Goal: Navigation & Orientation: Find specific page/section

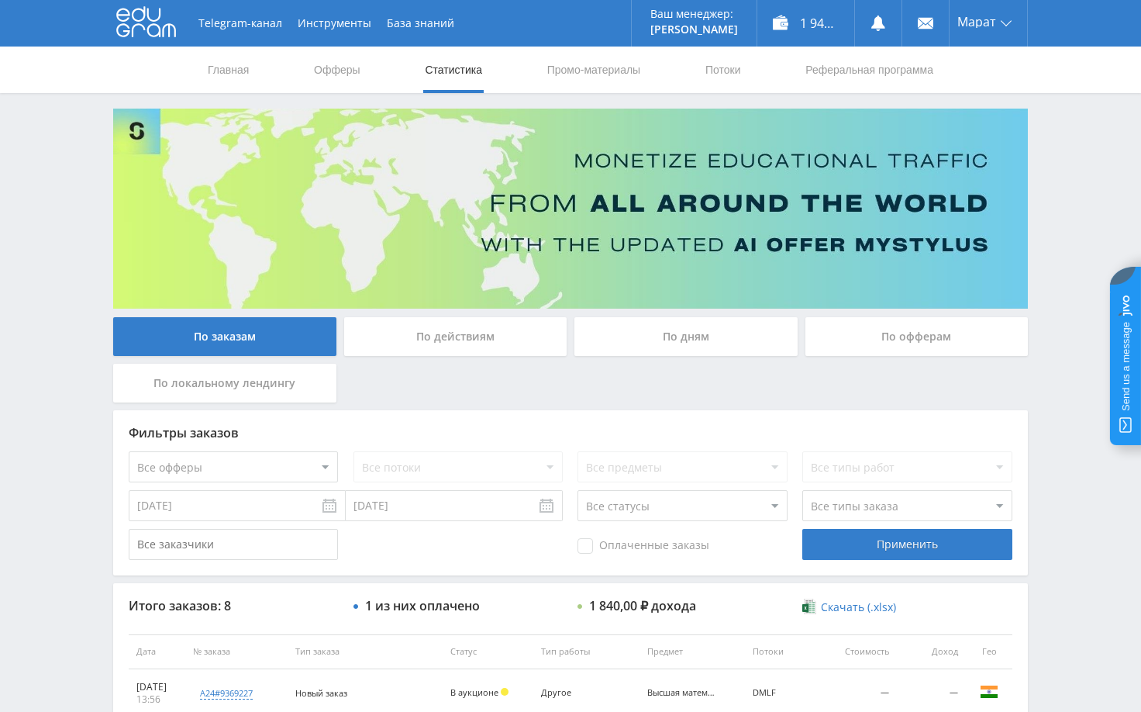
click at [1071, 195] on div "Telegram-канал Инструменты База знаний Ваш менеджер: [PERSON_NAME] Online @edug…" at bounding box center [570, 586] width 1141 height 1173
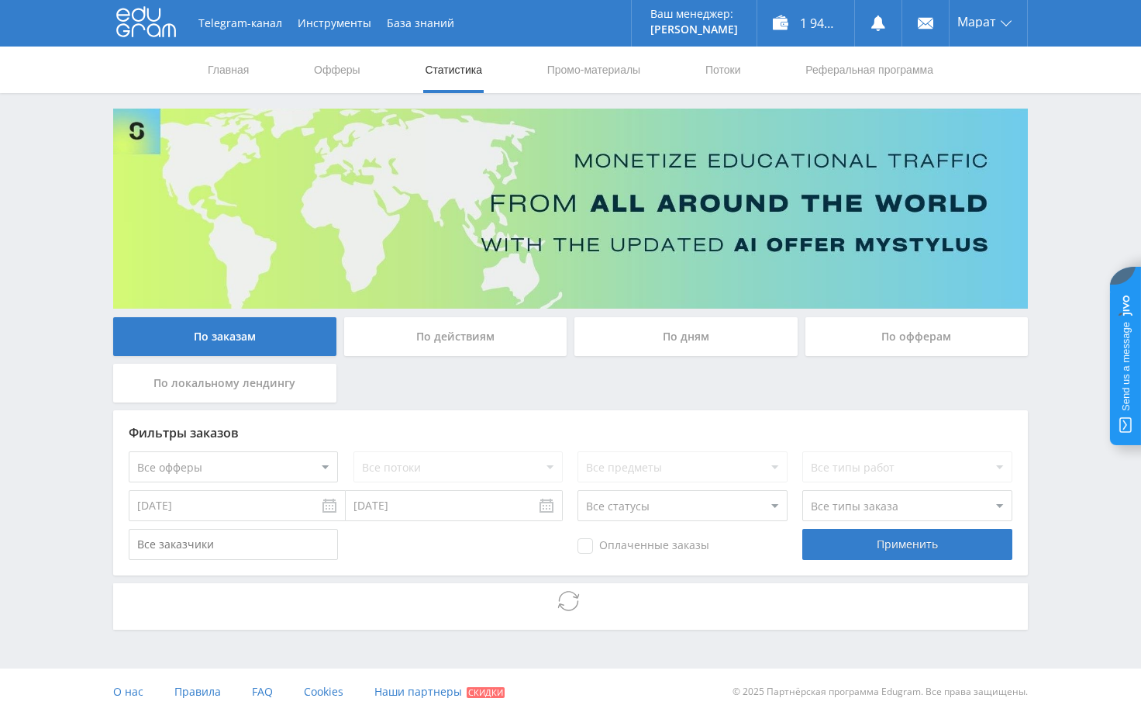
click at [1069, 183] on div "Telegram-канал Инструменты База знаний Ваш менеджер: [PERSON_NAME] Online @edug…" at bounding box center [570, 357] width 1141 height 715
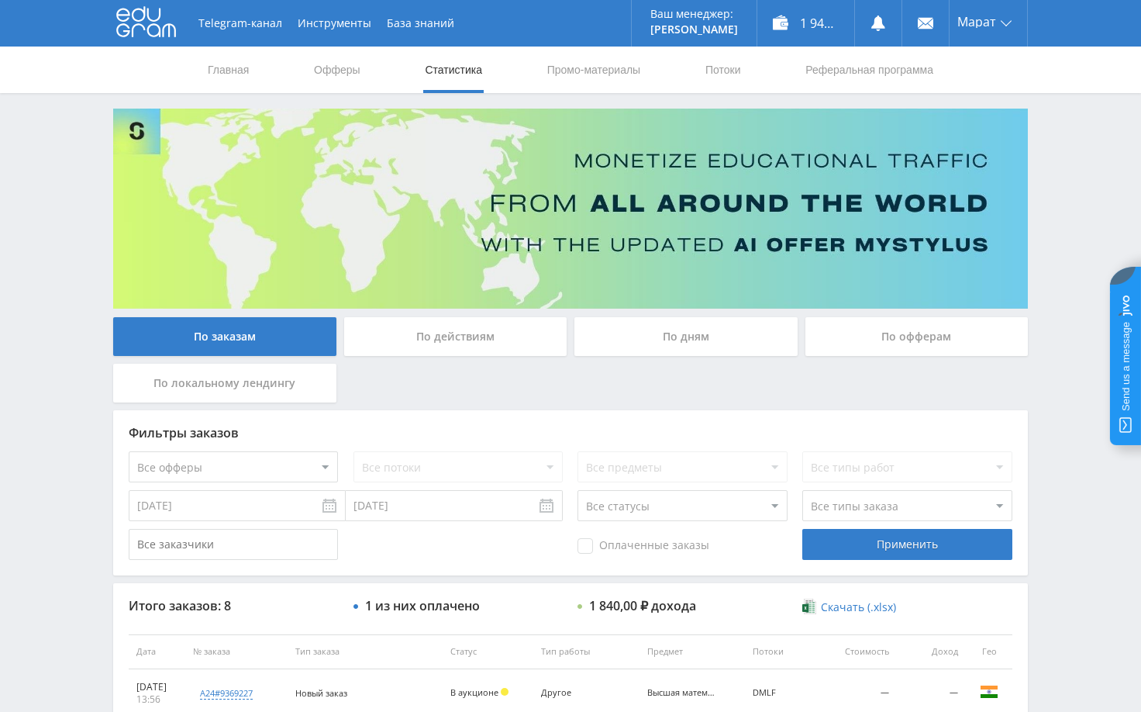
click at [1069, 183] on div "Telegram-канал Инструменты База знаний Ваш менеджер: [PERSON_NAME] Online @edug…" at bounding box center [570, 586] width 1141 height 1173
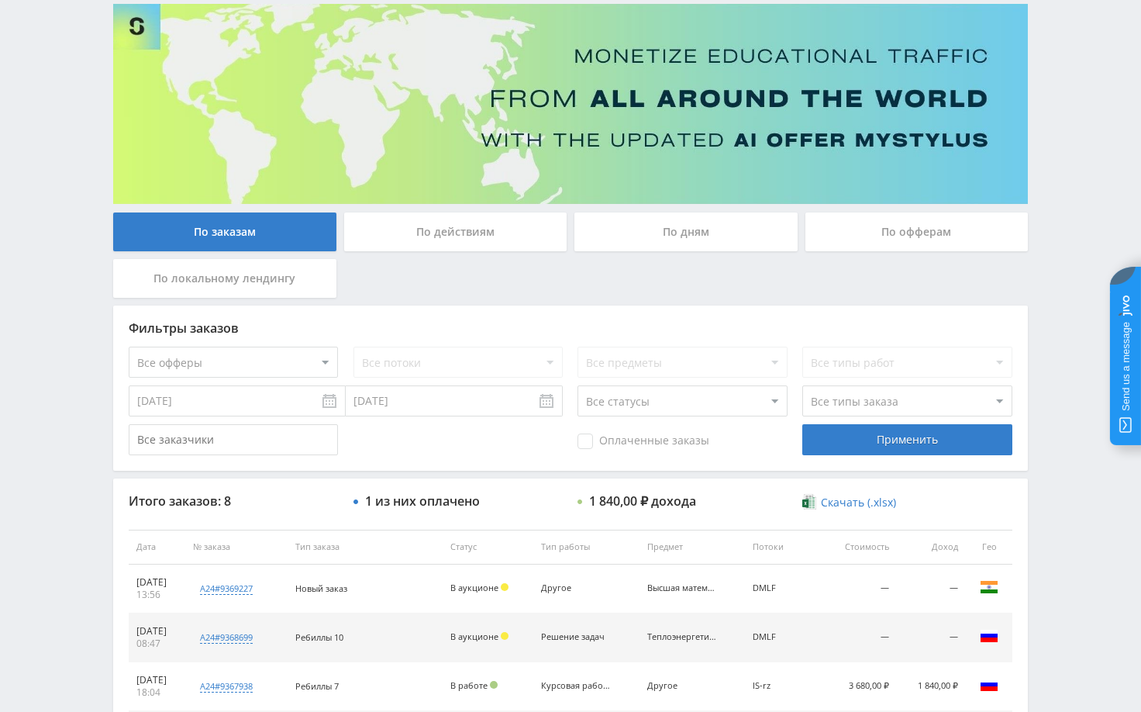
scroll to position [78, 0]
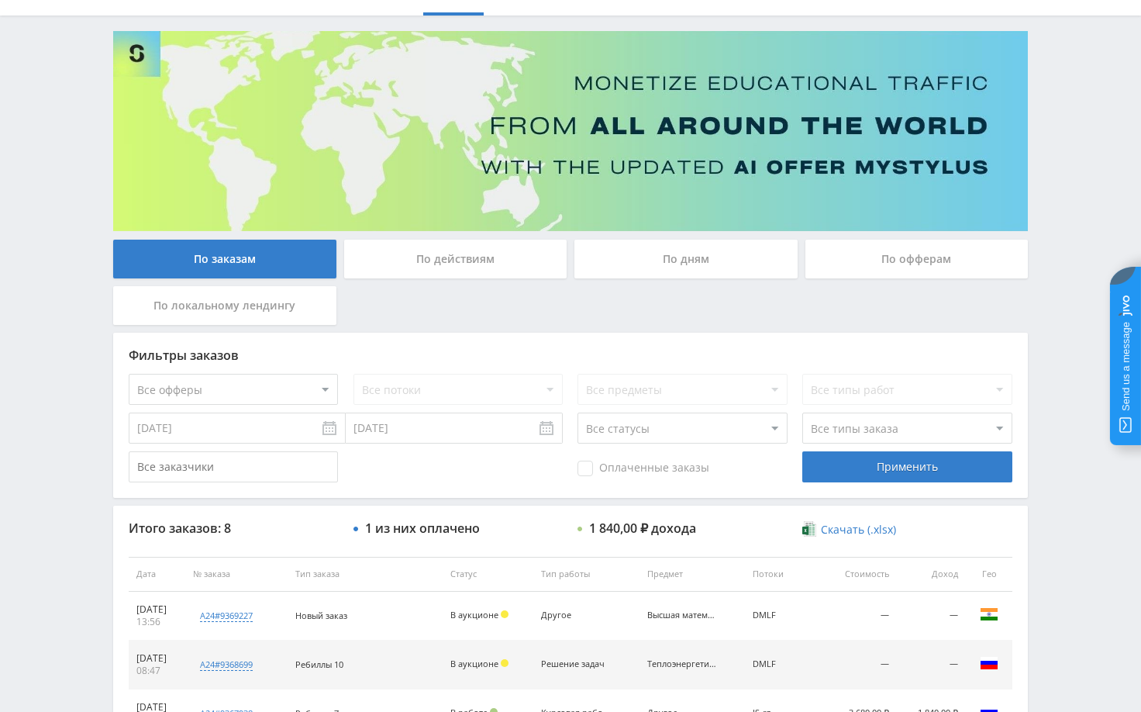
click at [1085, 171] on div "Telegram-канал Инструменты База знаний Ваш менеджер: [PERSON_NAME] Online @edug…" at bounding box center [570, 508] width 1141 height 1173
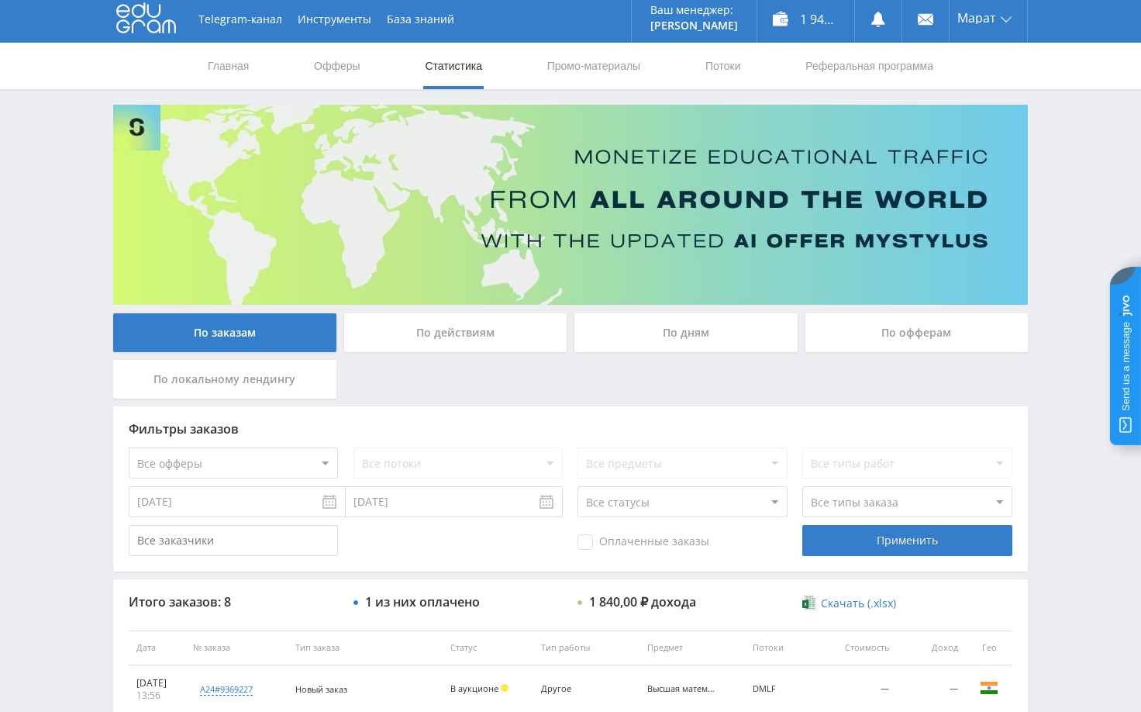
scroll to position [0, 0]
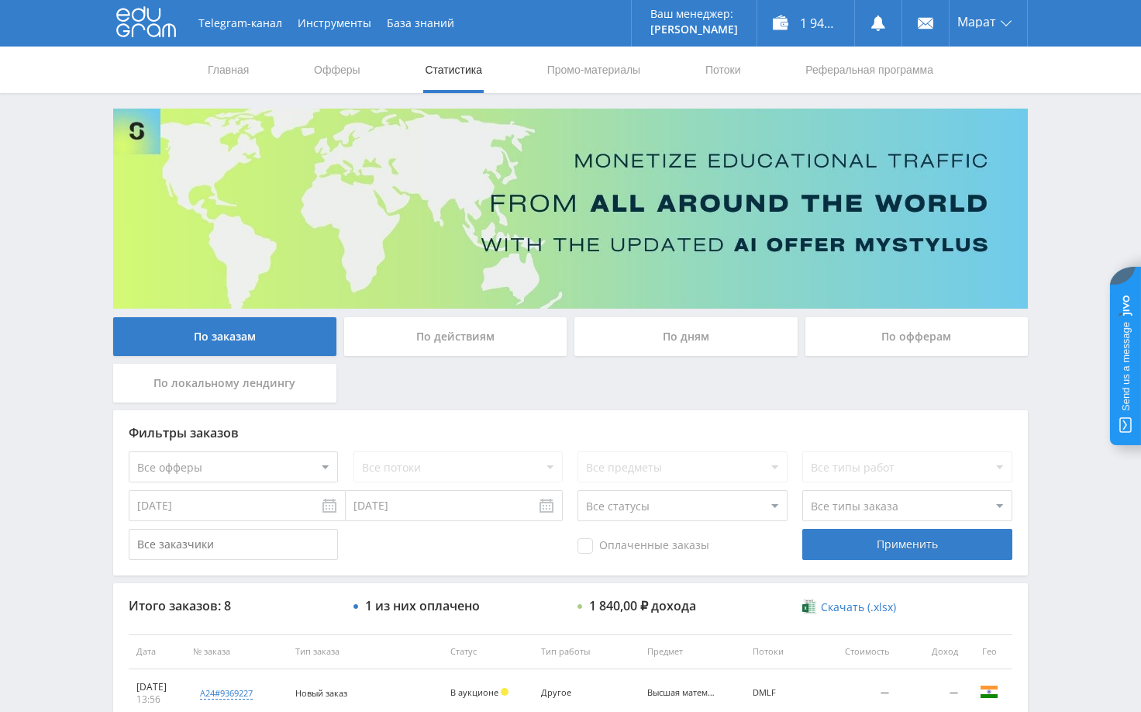
click at [1065, 174] on div "Telegram-канал Инструменты База знаний Ваш менеджер: [PERSON_NAME] Online @edug…" at bounding box center [570, 586] width 1141 height 1173
drag, startPoint x: 1057, startPoint y: 200, endPoint x: 889, endPoint y: 0, distance: 261.4
click at [1059, 197] on div "Telegram-канал Инструменты База знаний Ваш менеджер: Alex Alex Online @edugram_…" at bounding box center [570, 586] width 1141 height 1173
